Goal: Find specific page/section: Find specific page/section

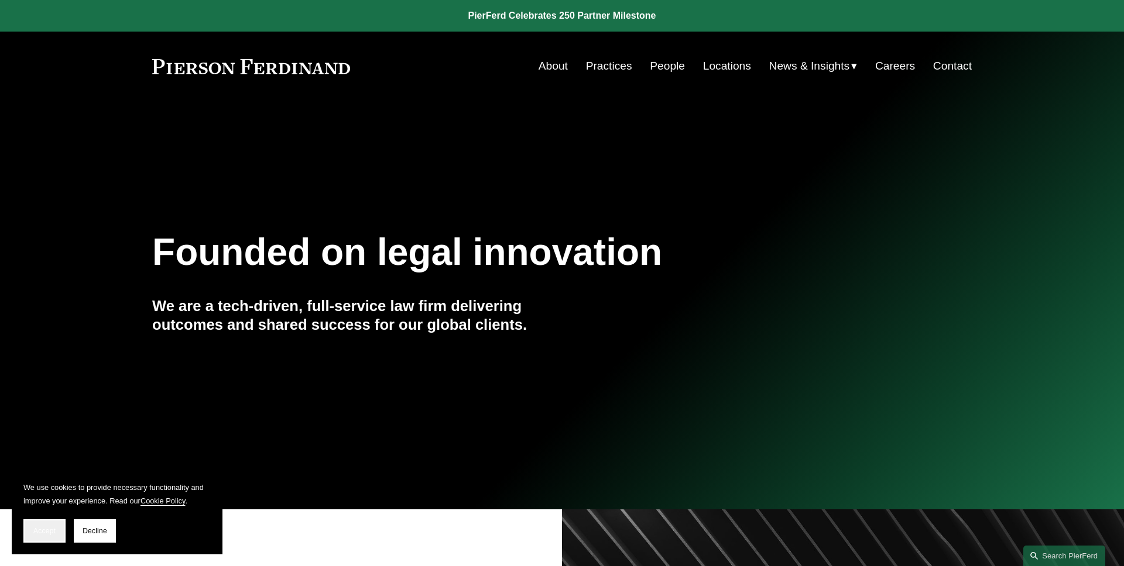
click at [40, 532] on span "Accept" at bounding box center [44, 531] width 22 height 8
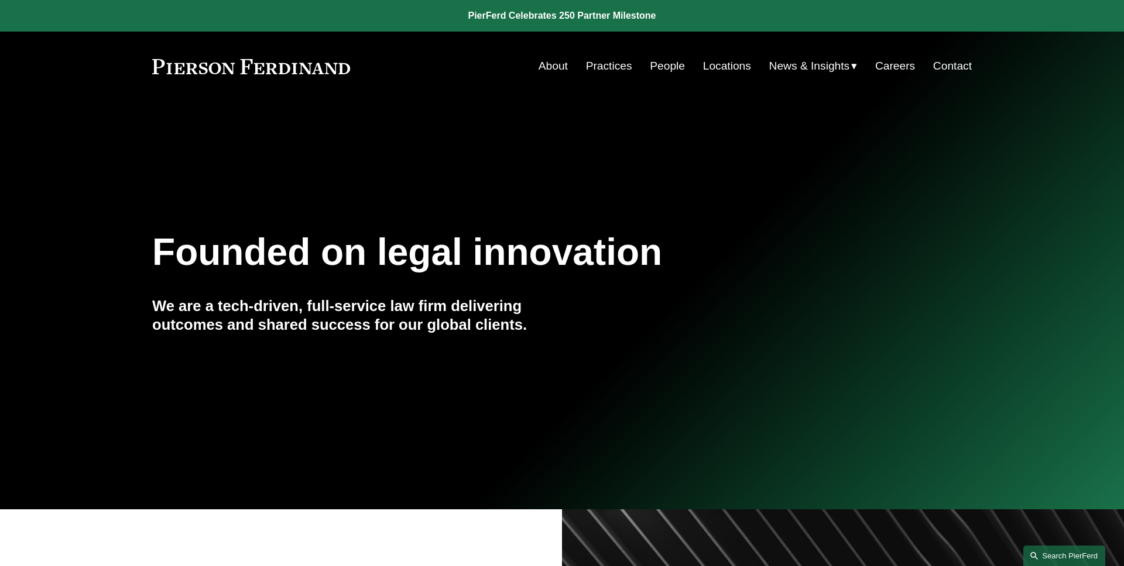
click at [1052, 551] on link "Search this site" at bounding box center [1064, 556] width 82 height 20
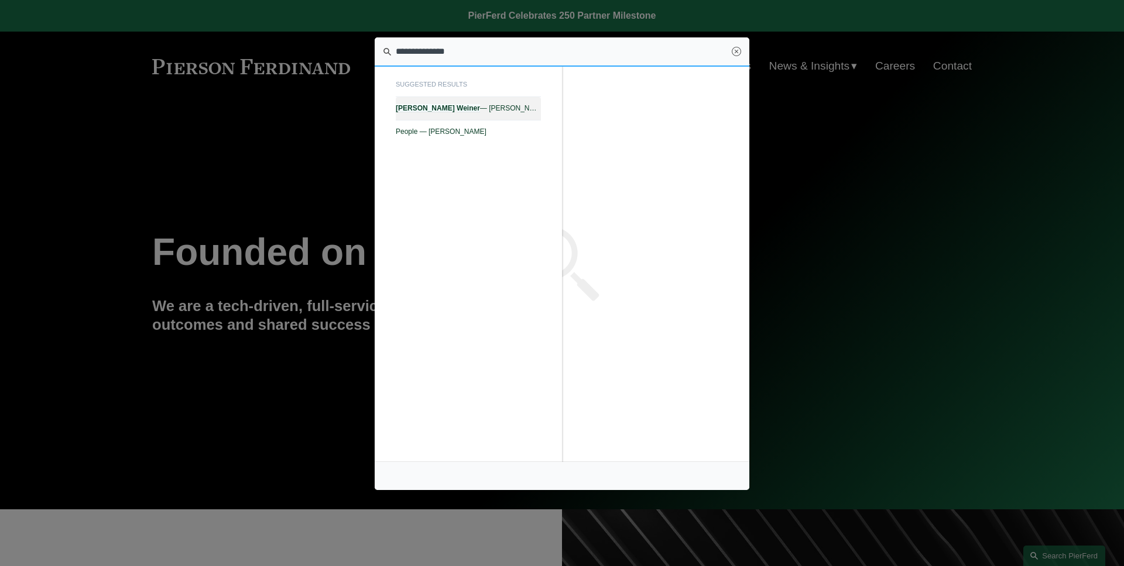
click at [532, 107] on span "Michael Weiner — Pierson Ferdinand LLP" at bounding box center [468, 108] width 145 height 8
type input "**********"
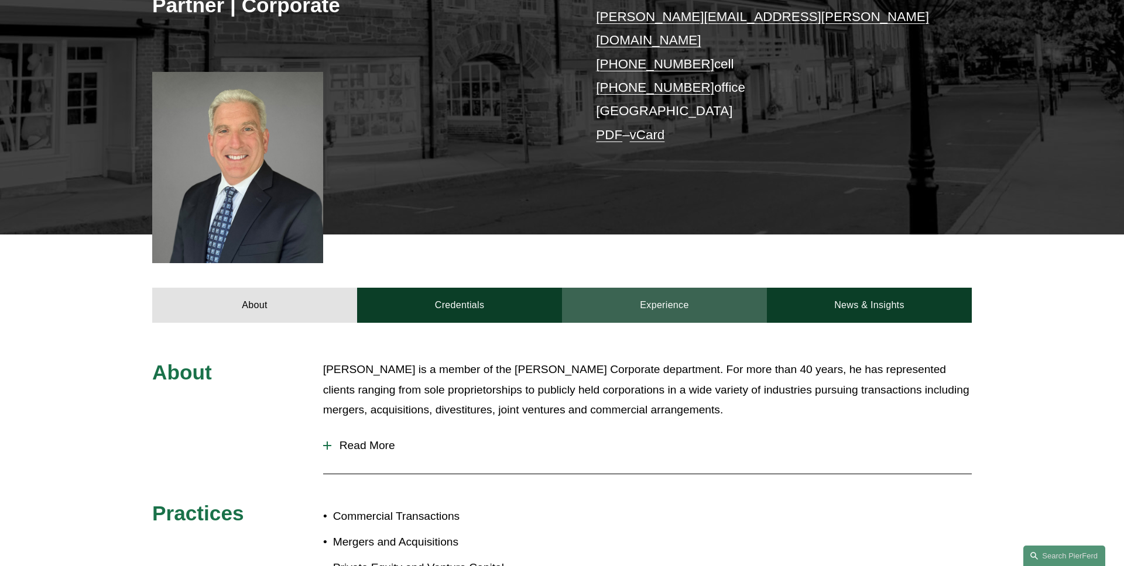
click at [636, 299] on link "Experience" at bounding box center [664, 305] width 205 height 35
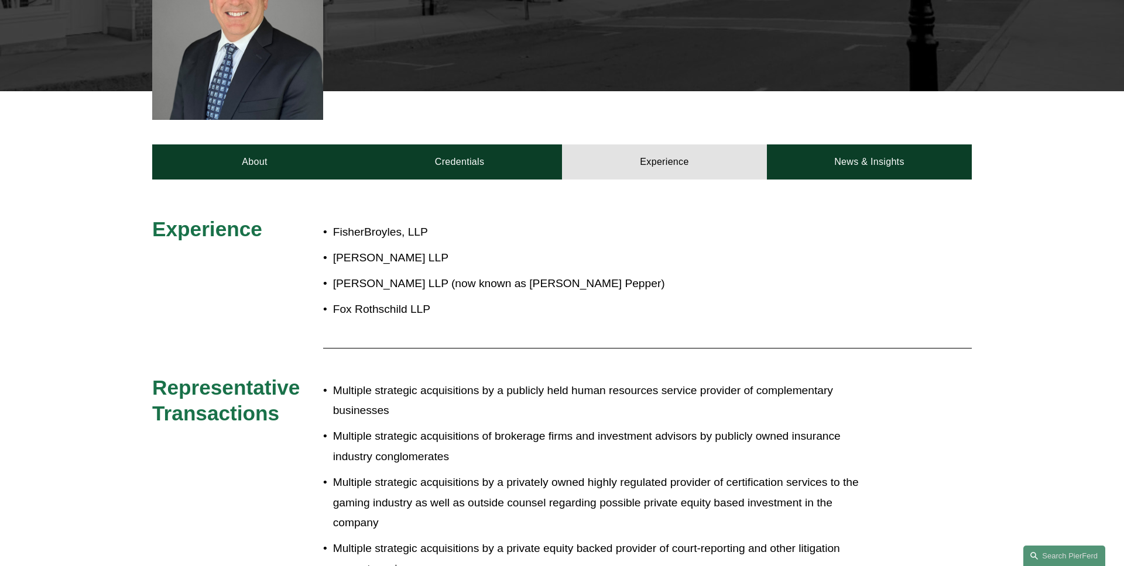
scroll to position [380, 0]
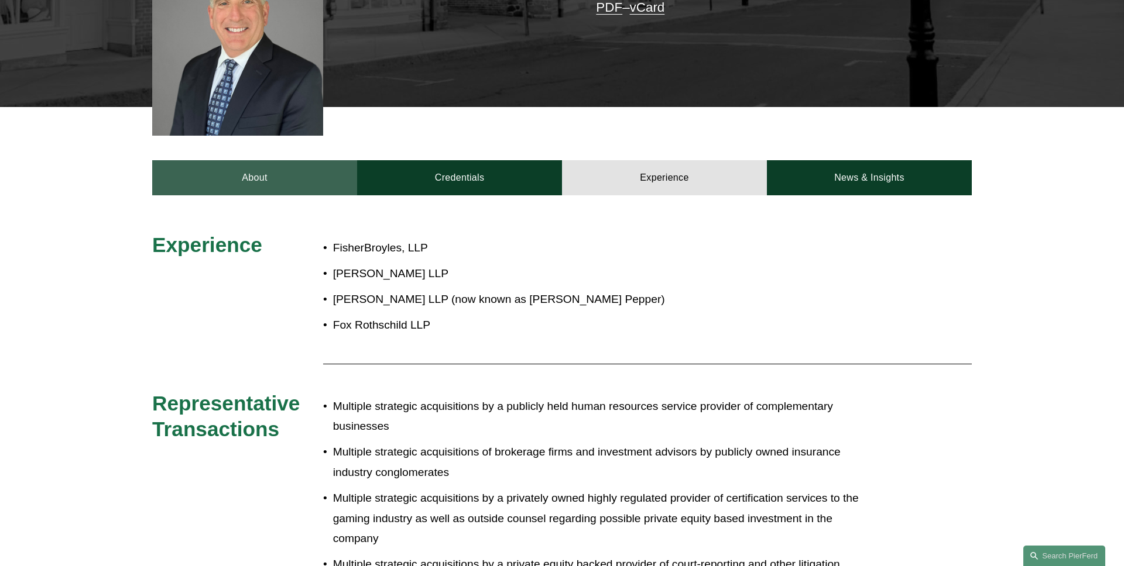
click at [304, 160] on link "About" at bounding box center [254, 177] width 205 height 35
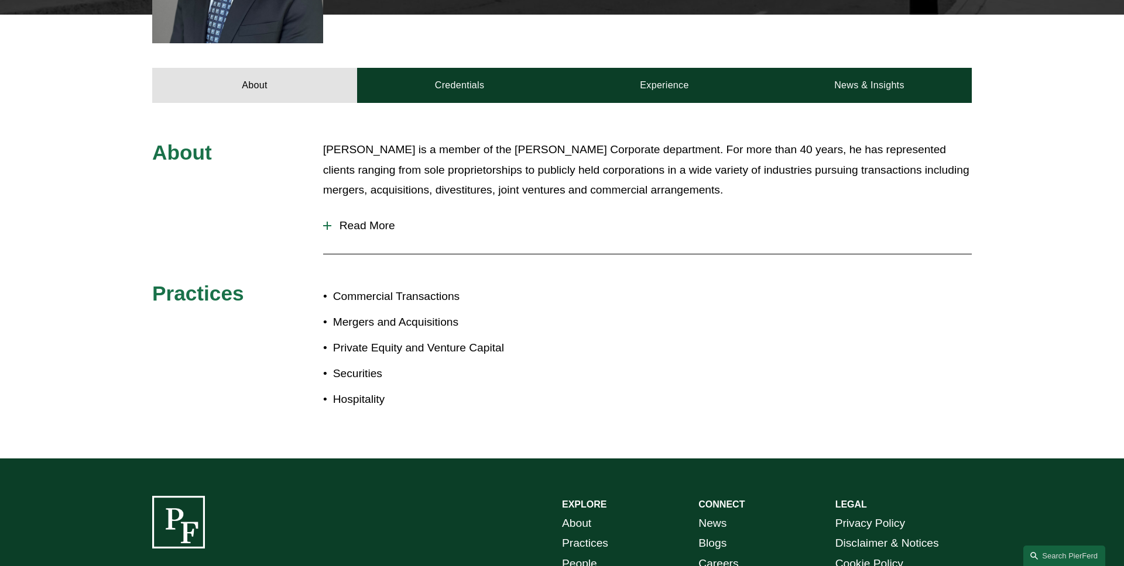
scroll to position [480, 0]
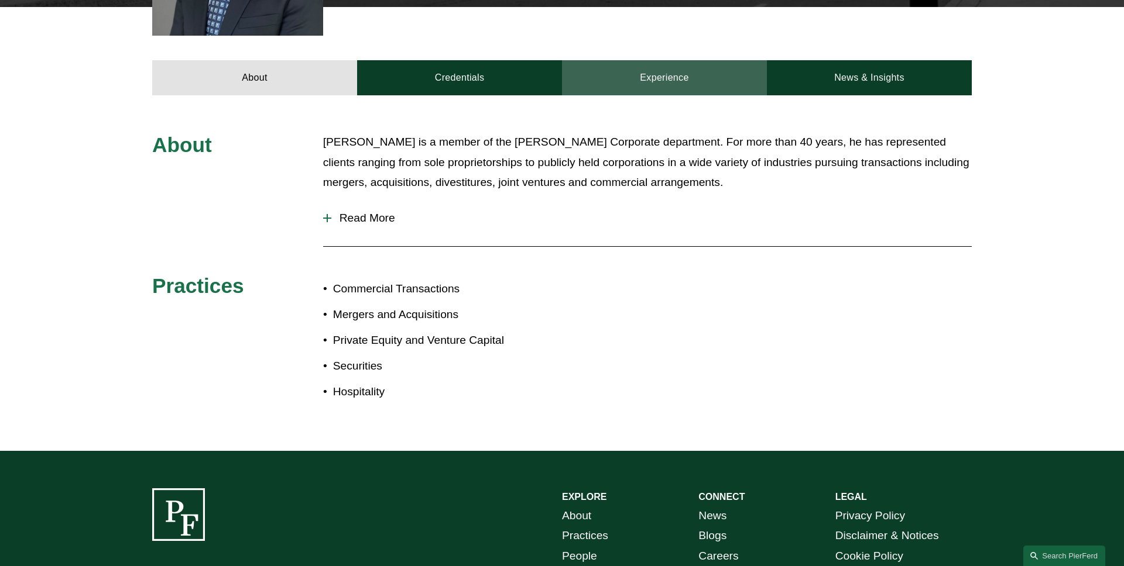
click at [711, 60] on link "Experience" at bounding box center [664, 77] width 205 height 35
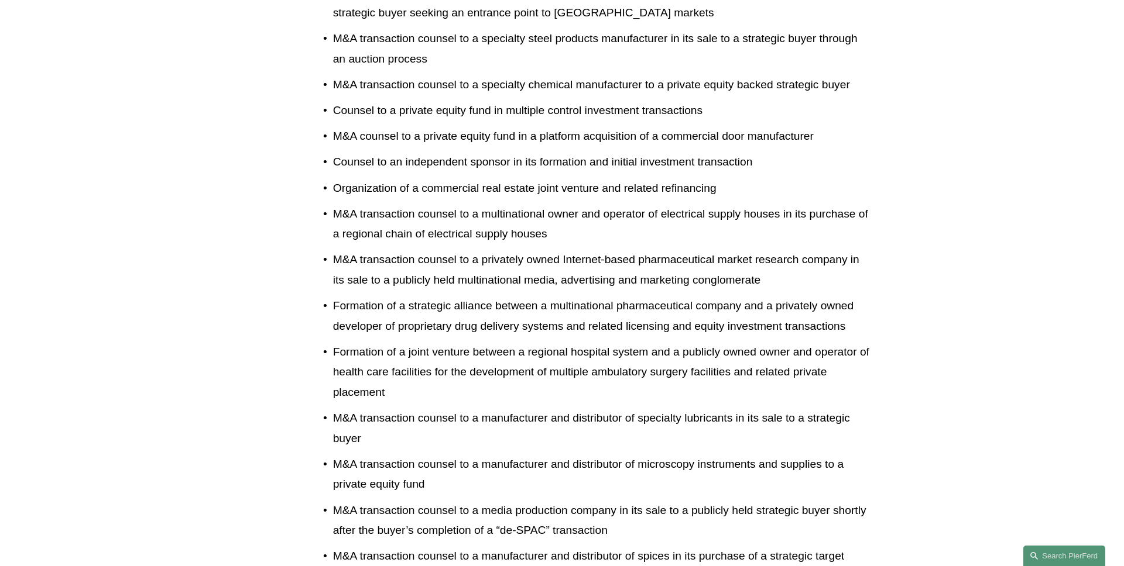
scroll to position [1238, 0]
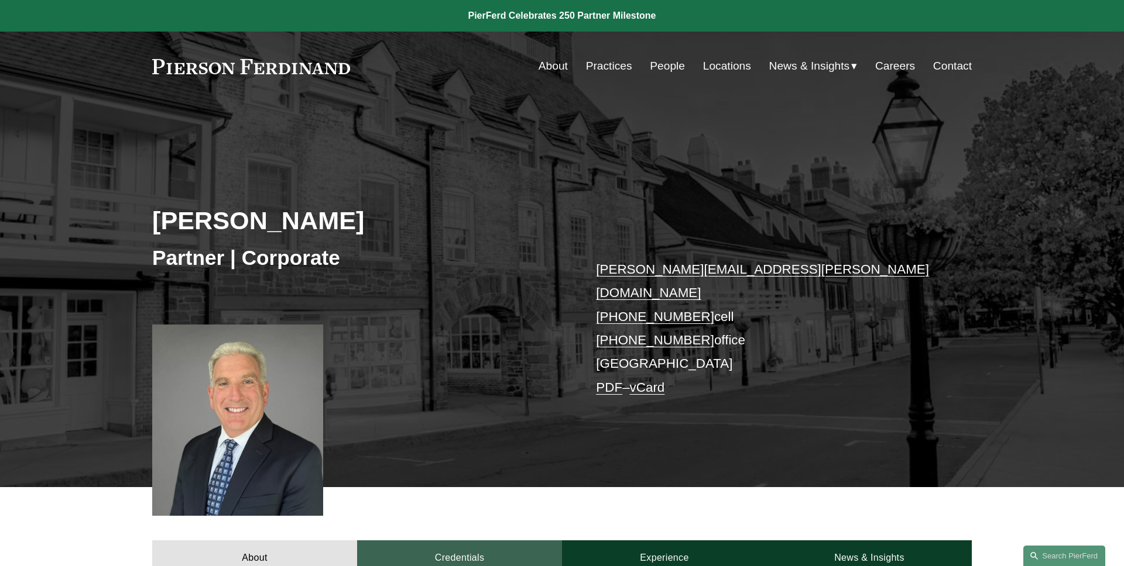
scroll to position [435, 0]
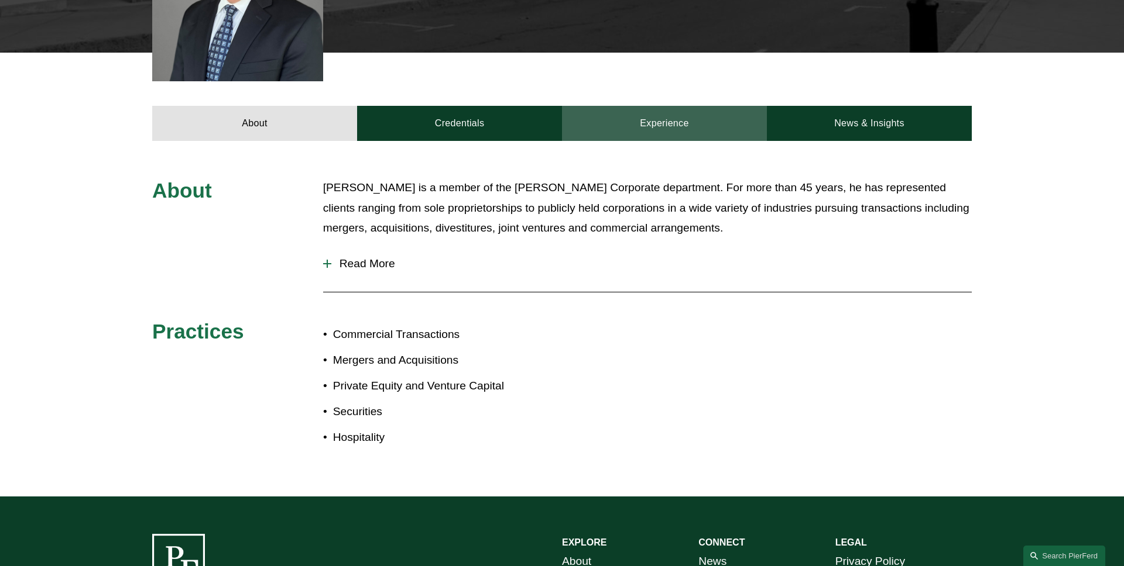
click at [637, 106] on link "Experience" at bounding box center [664, 123] width 205 height 35
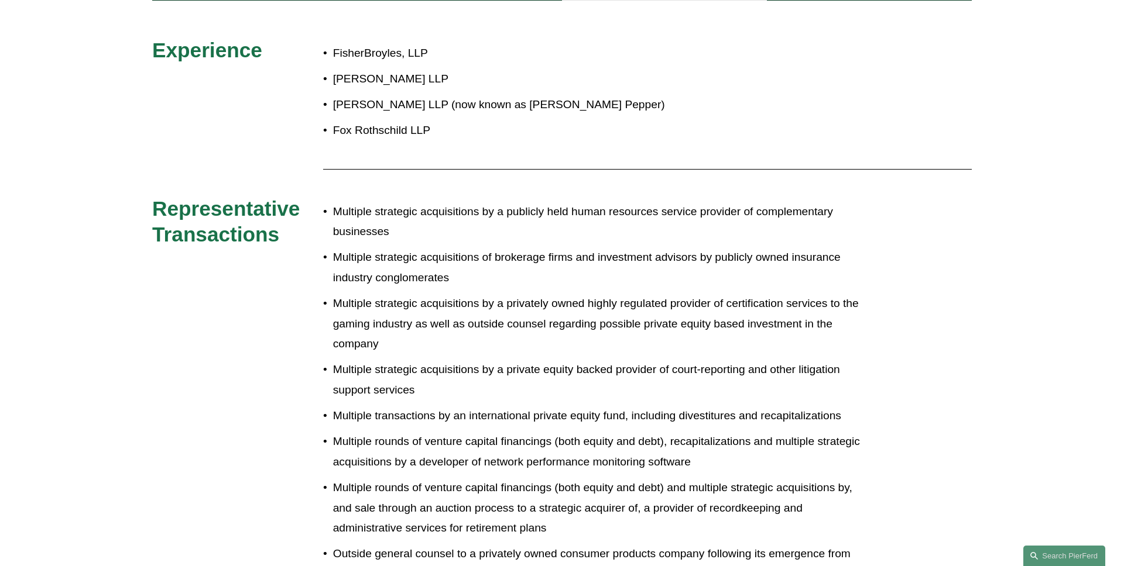
scroll to position [0, 0]
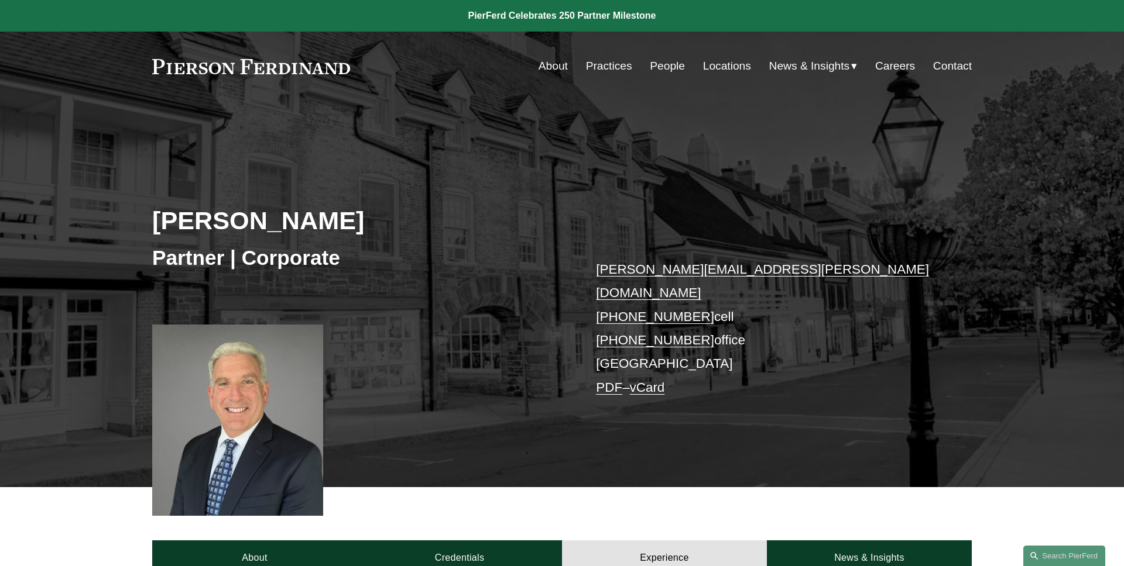
click at [249, 223] on h2 "[PERSON_NAME]" at bounding box center [357, 220] width 410 height 30
click at [307, 547] on link "About" at bounding box center [254, 558] width 205 height 35
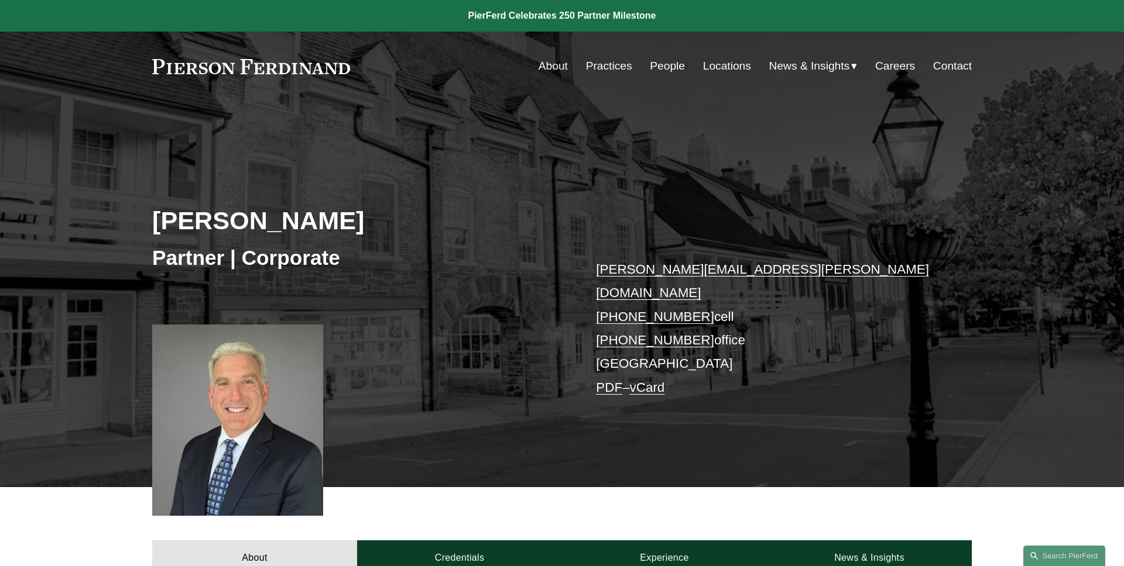
click at [607, 380] on link "PDF" at bounding box center [609, 387] width 26 height 15
